Goal: Share content

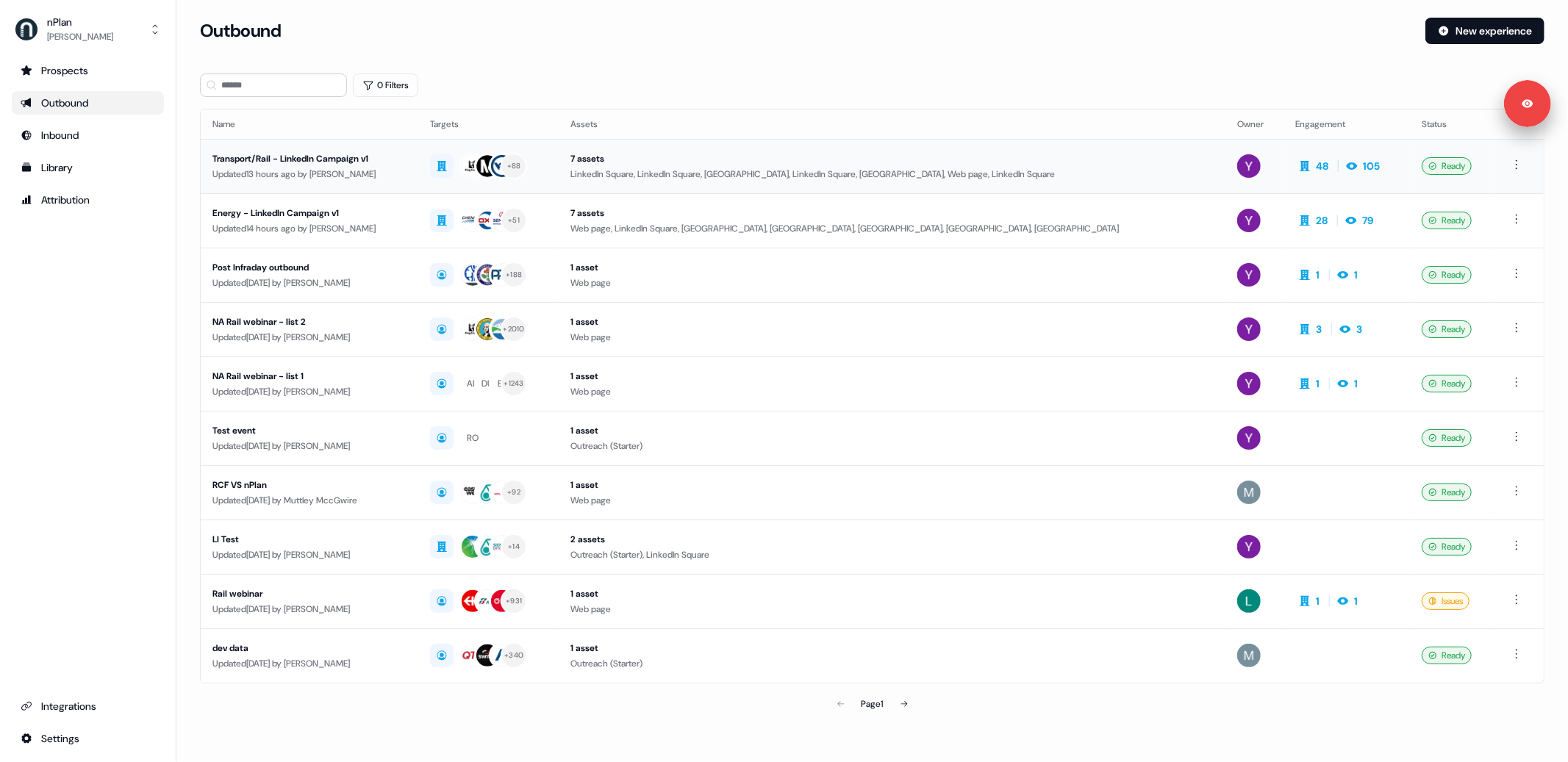
click at [377, 168] on div "Updated 13 hours ago by [PERSON_NAME]" at bounding box center [309, 174] width 194 height 15
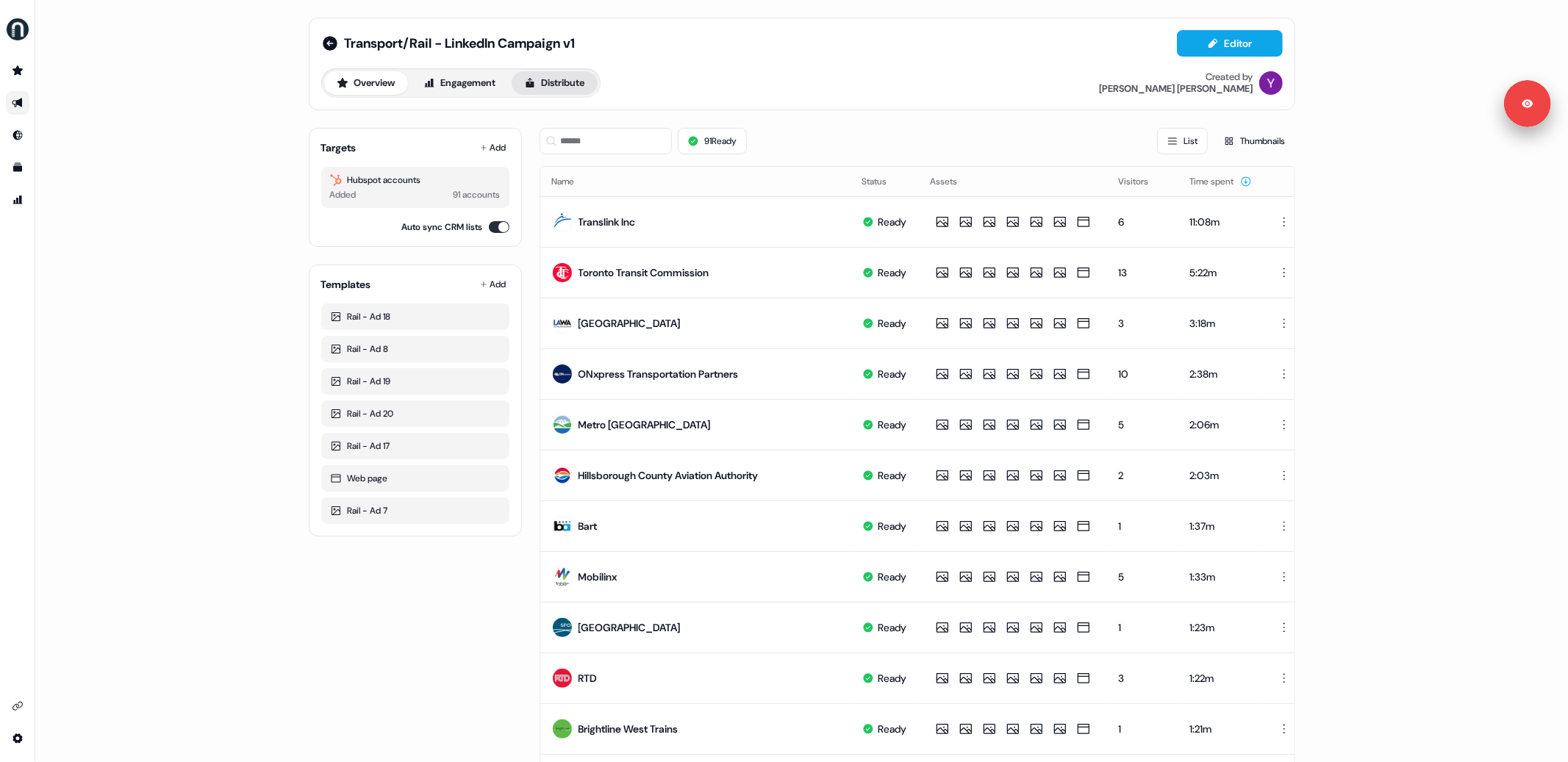
drag, startPoint x: 567, startPoint y: 87, endPoint x: 546, endPoint y: 90, distance: 21.2
click at [566, 87] on button "Distribute" at bounding box center [554, 83] width 86 height 24
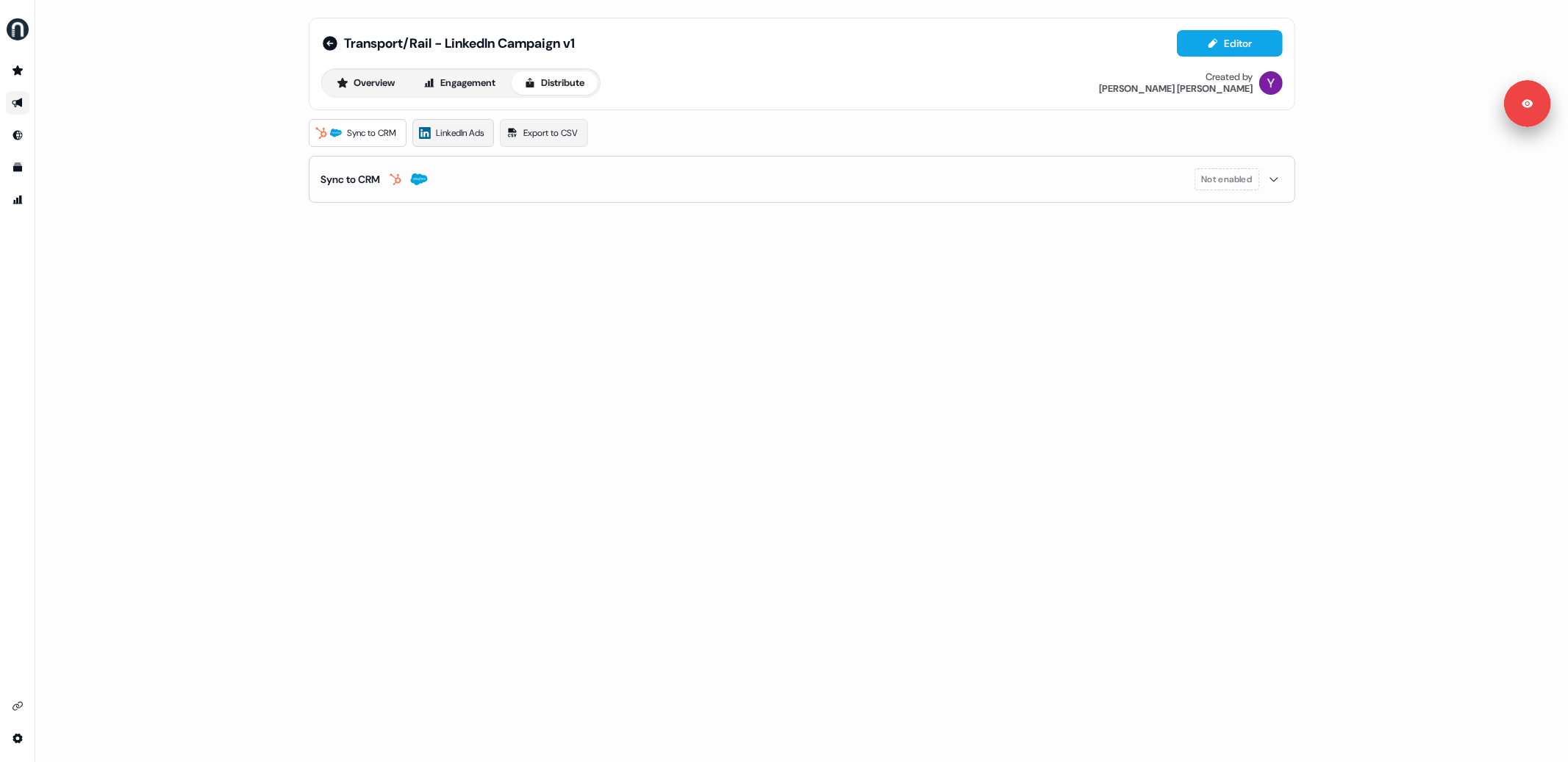
click at [470, 139] on span "LinkedIn Ads" at bounding box center [460, 132] width 47 height 15
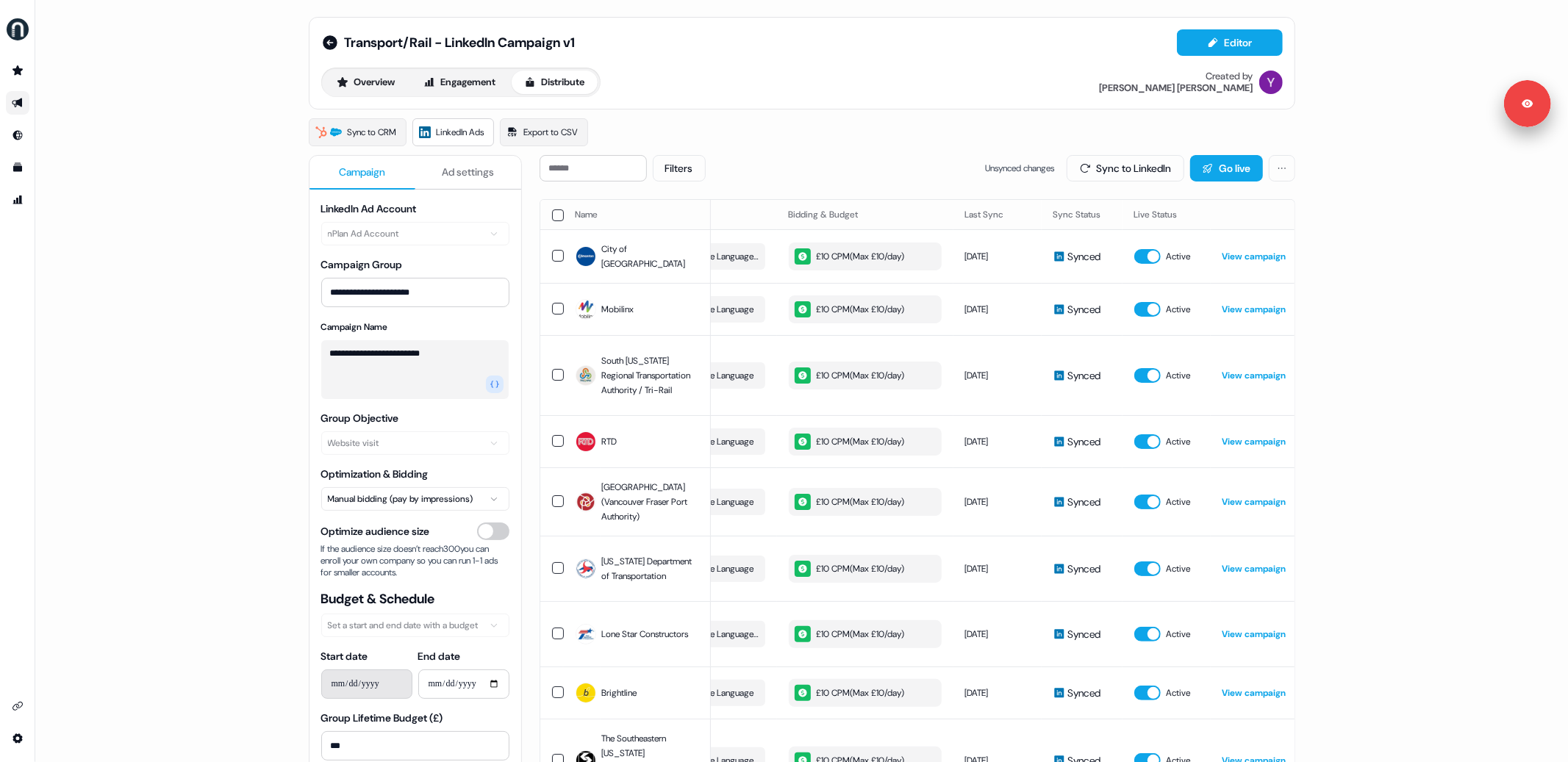
scroll to position [0, 415]
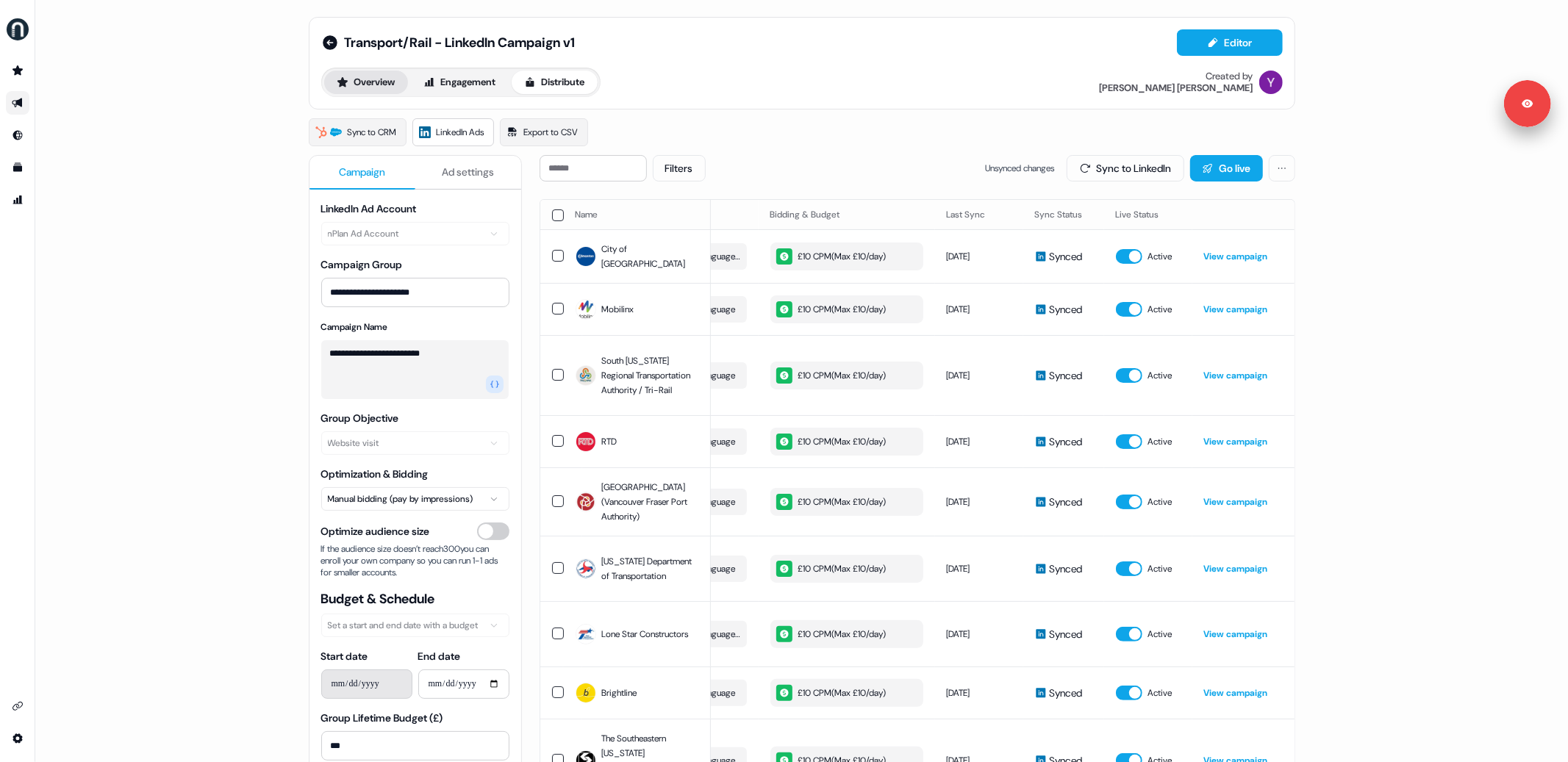
click at [367, 79] on button "Overview" at bounding box center [366, 82] width 84 height 24
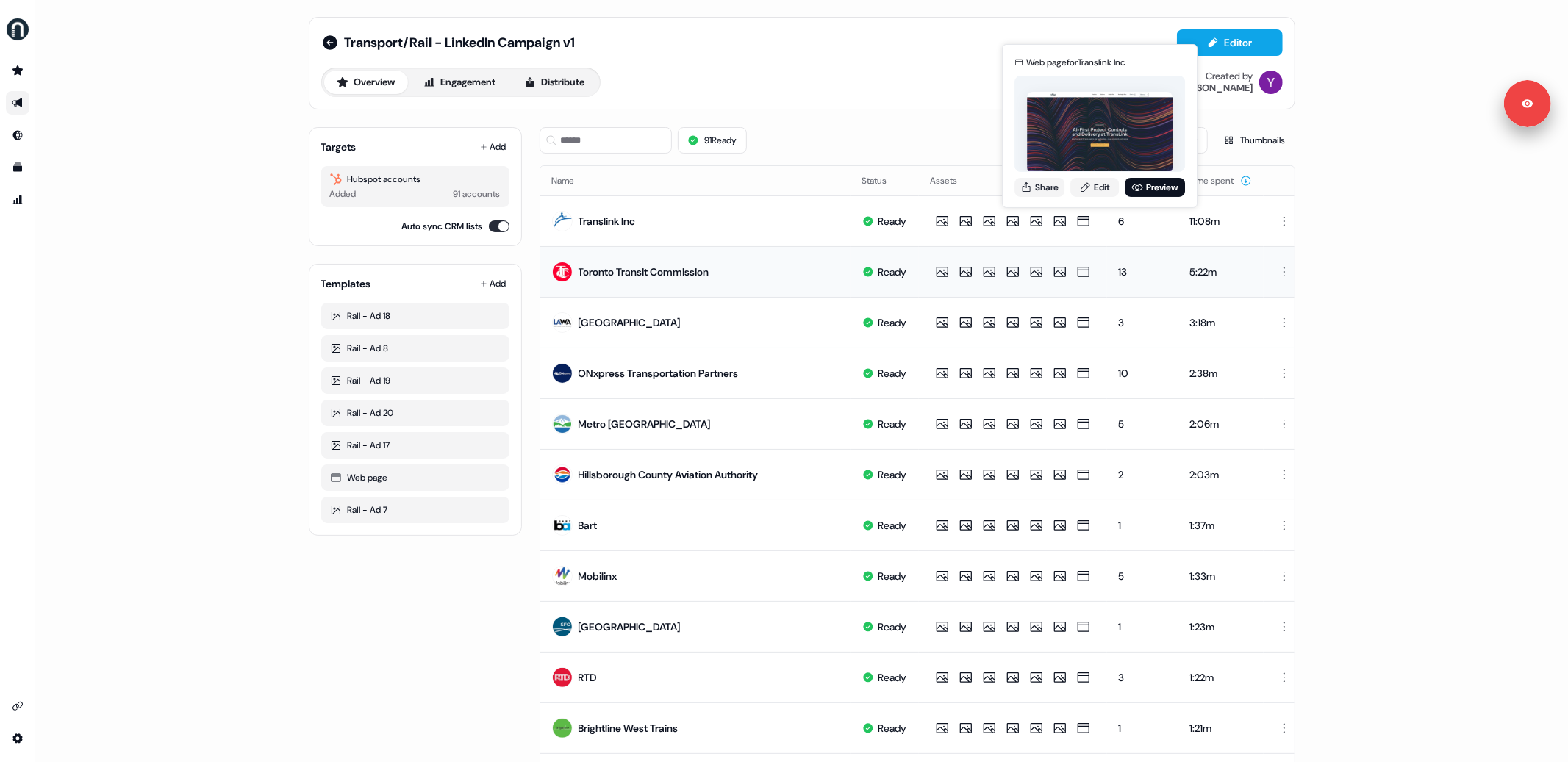
scroll to position [0, 33]
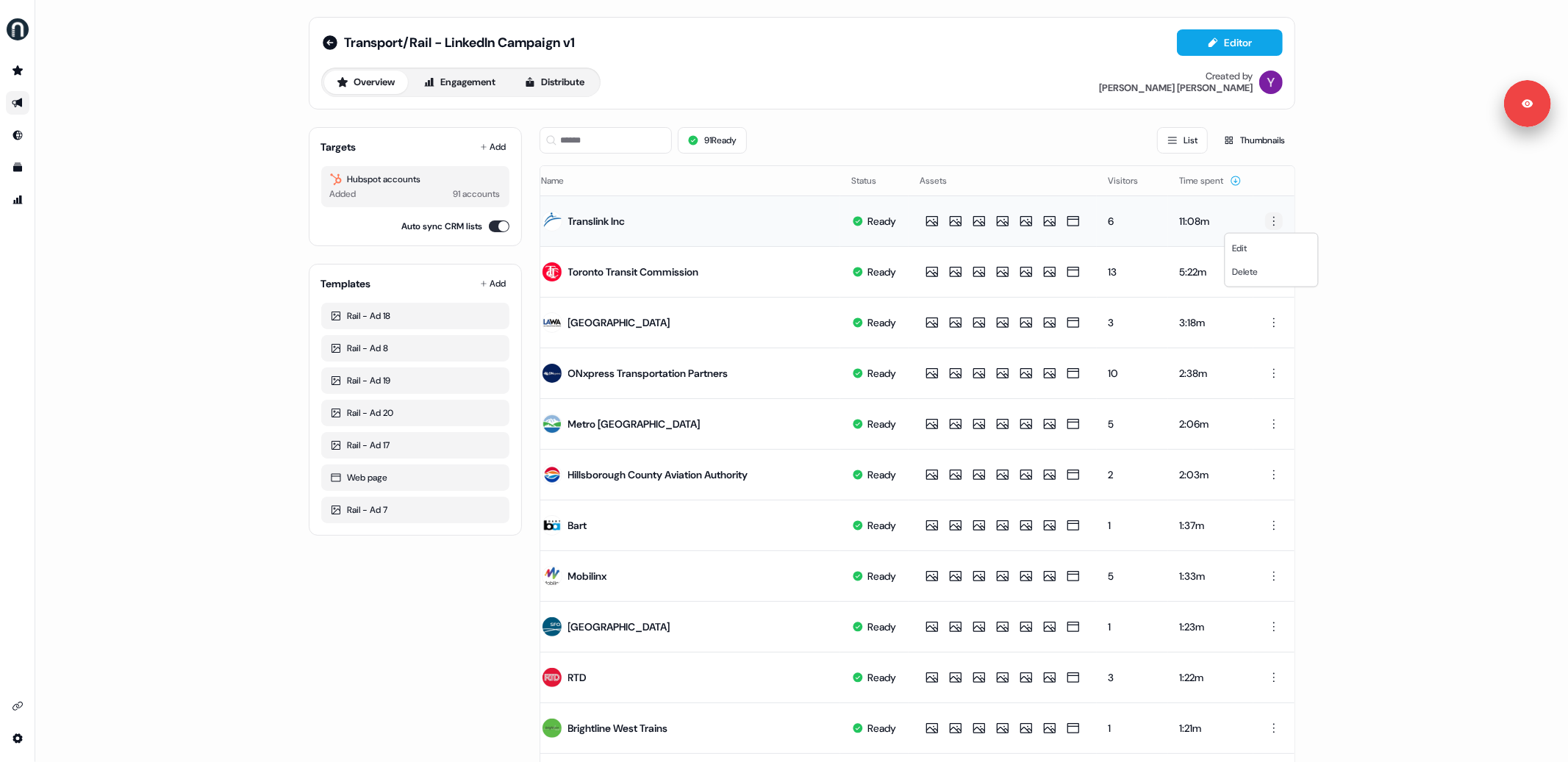
click at [1274, 226] on html "Signed in as [PERSON_NAME] Sign out For the best experience switch devices to a…" at bounding box center [784, 381] width 1568 height 762
click at [554, 82] on html "Signed in as [PERSON_NAME] Sign out For the best experience switch devices to a…" at bounding box center [784, 381] width 1568 height 762
click at [570, 82] on button "Distribute" at bounding box center [554, 82] width 86 height 24
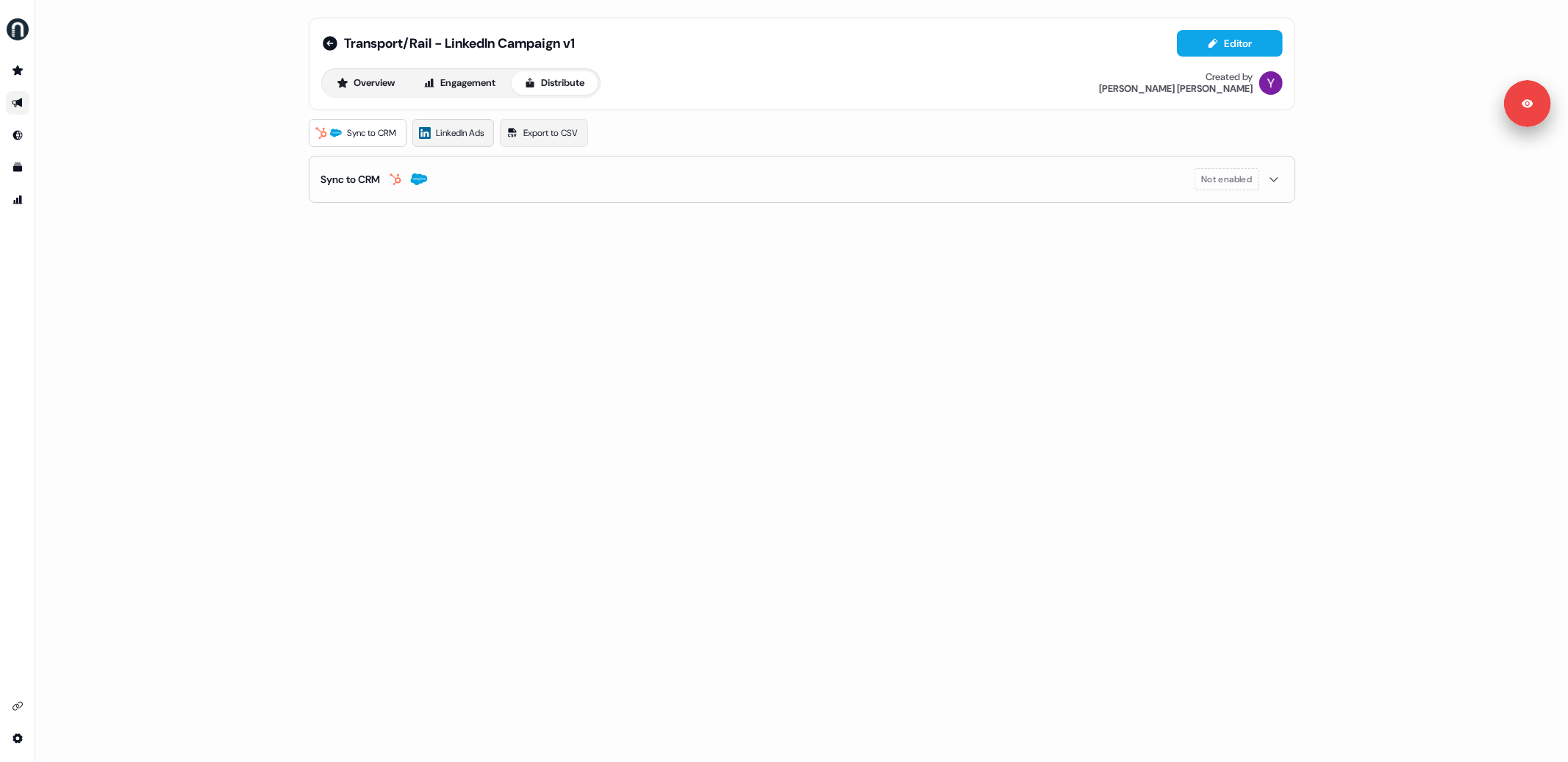
click at [464, 137] on span "LinkedIn Ads" at bounding box center [460, 132] width 47 height 15
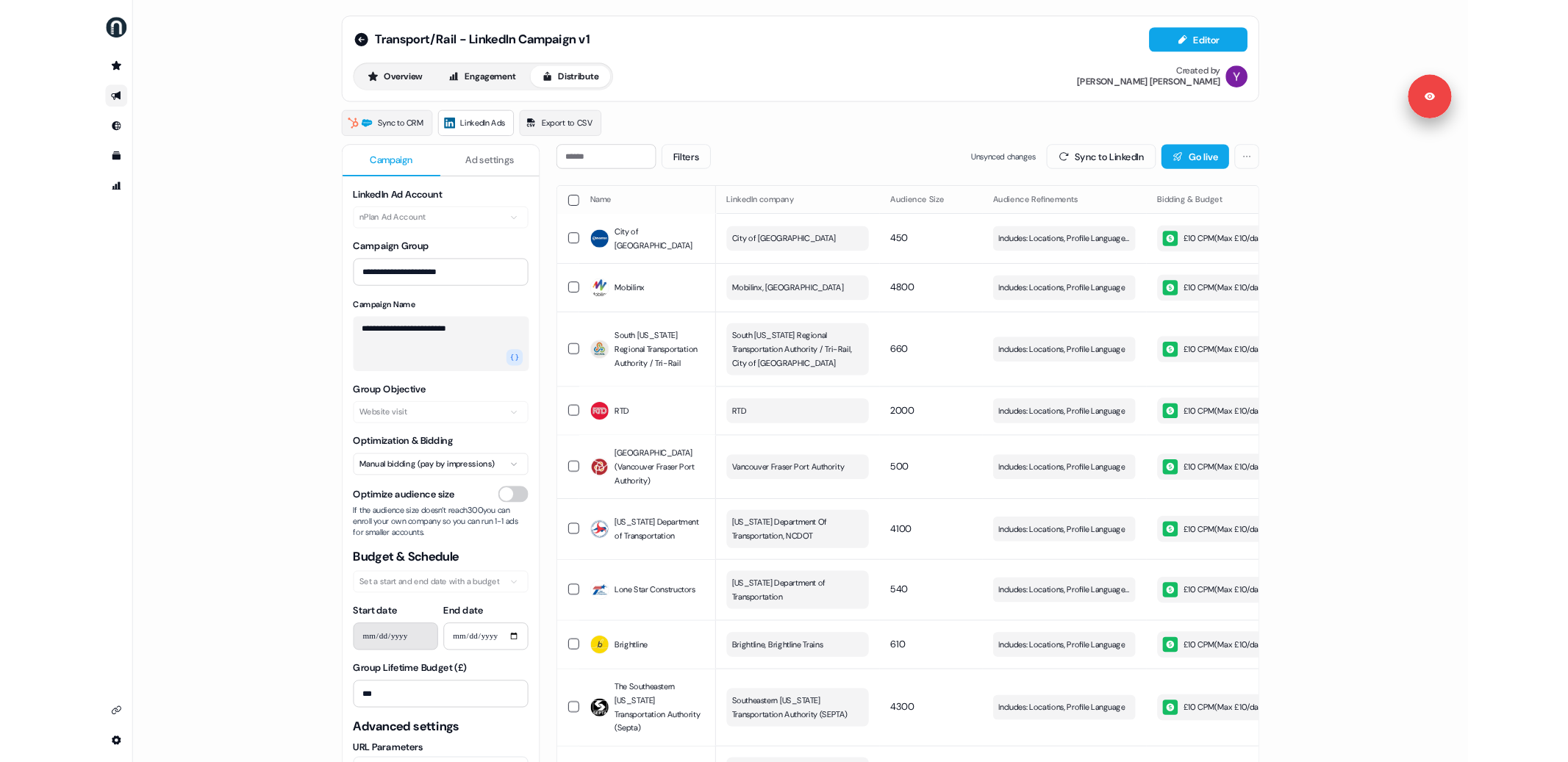
scroll to position [1, 0]
